Goal: Information Seeking & Learning: Find specific fact

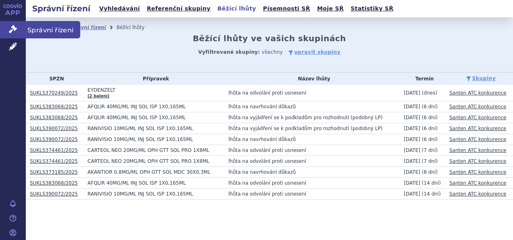
click at [46, 29] on span "Správní řízení" at bounding box center [53, 29] width 54 height 17
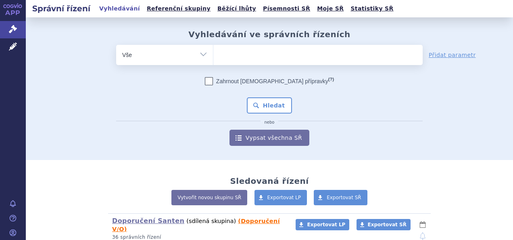
click at [248, 54] on ul at bounding box center [317, 53] width 209 height 17
click at [213, 54] on select at bounding box center [213, 54] width 0 height 20
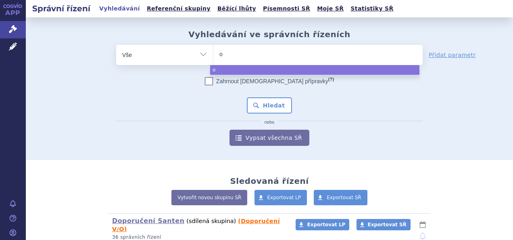
type input "of"
type input "ofta"
type input "oftaq"
type input "oftaqui"
type input "oftaquix"
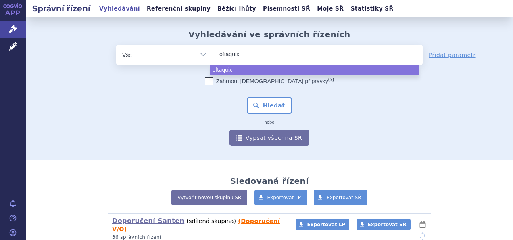
select select "oftaquix"
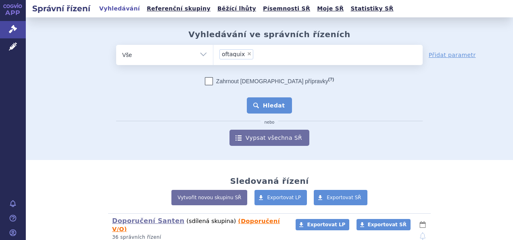
click at [274, 103] on button "Hledat" at bounding box center [270, 105] width 46 height 16
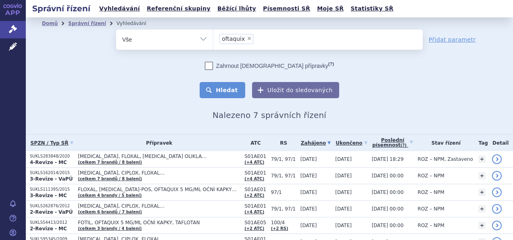
click at [233, 96] on button "Hledat" at bounding box center [223, 90] width 46 height 16
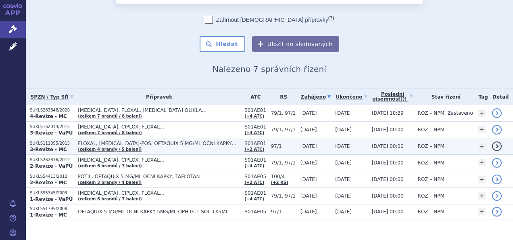
scroll to position [56, 0]
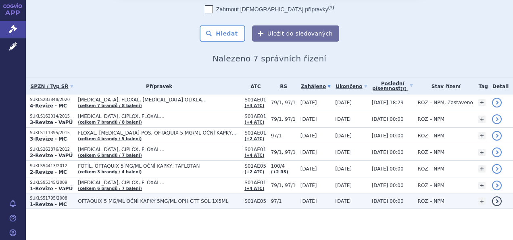
click at [186, 198] on span "OFTAQUIX 5 MG/ML OČNÍ KAPKY 5MG/ML OPH GTT SOL 1X5ML" at bounding box center [159, 201] width 163 height 6
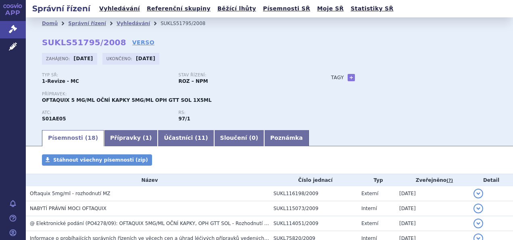
scroll to position [40, 0]
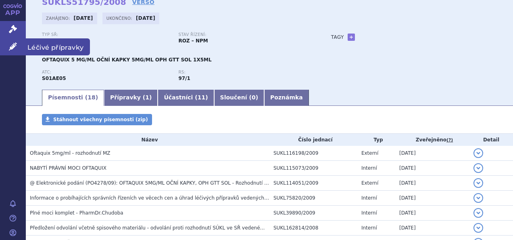
click at [44, 44] on span "Léčivé přípravky" at bounding box center [58, 46] width 64 height 17
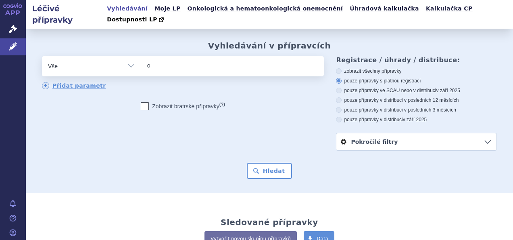
type input "of"
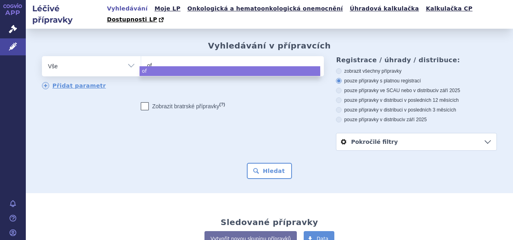
type input "oft"
type input "ofts"
type input "oft"
type input "oftaq"
type input "oftaqu"
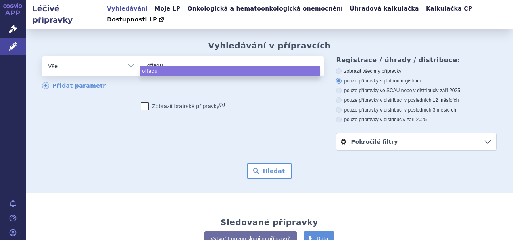
type input "oftaqui"
type input "oftaquix"
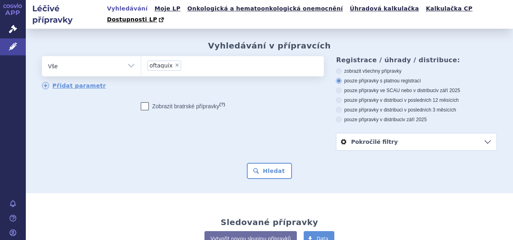
select select "oftaquix"
click at [273, 163] on button "Hledat" at bounding box center [270, 171] width 46 height 16
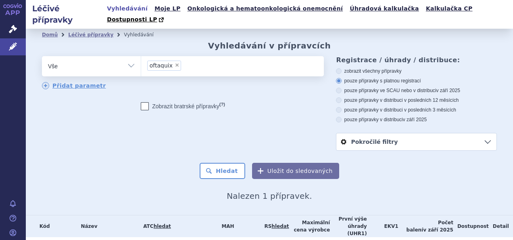
scroll to position [28, 0]
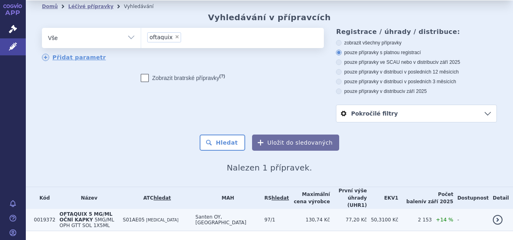
click at [110, 217] on span "5MG/ML OPH GTT SOL 1X5ML" at bounding box center [86, 222] width 55 height 11
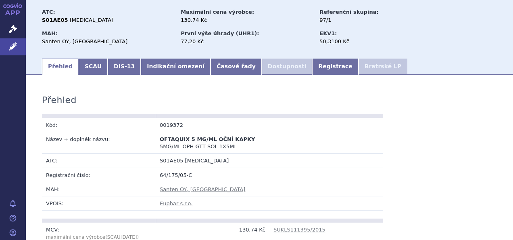
scroll to position [161, 0]
